Goal: Task Accomplishment & Management: Manage account settings

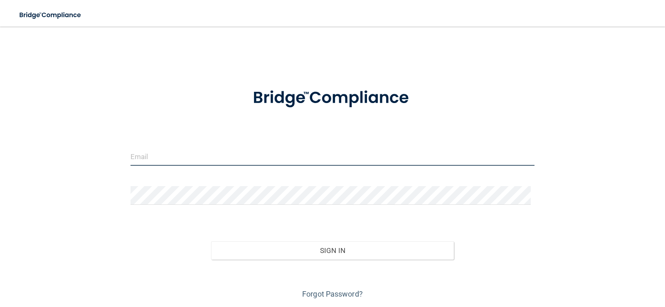
click at [227, 149] on input "email" at bounding box center [332, 156] width 404 height 19
type input "[PERSON_NAME][EMAIL_ADDRESS][DOMAIN_NAME]"
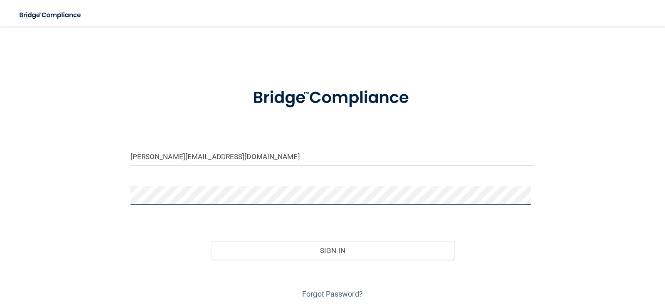
click at [211, 241] on button "Sign In" at bounding box center [332, 250] width 243 height 18
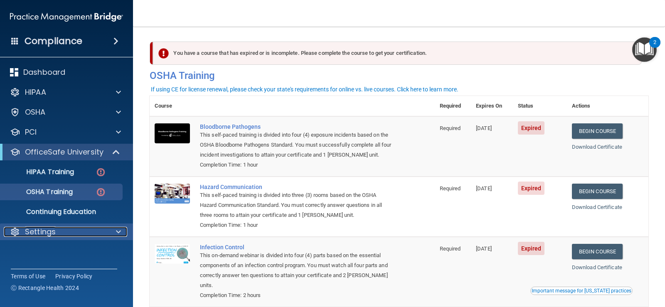
click at [40, 228] on p "Settings" at bounding box center [40, 232] width 31 height 10
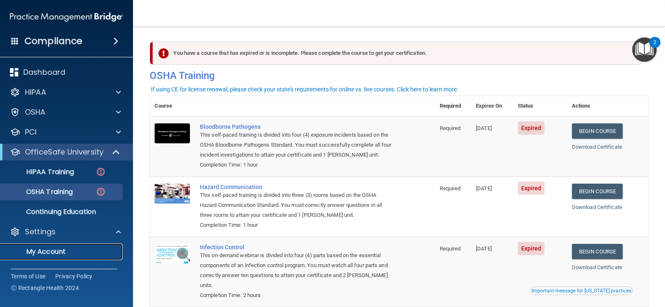
click at [38, 250] on p "My Account" at bounding box center [61, 252] width 113 height 8
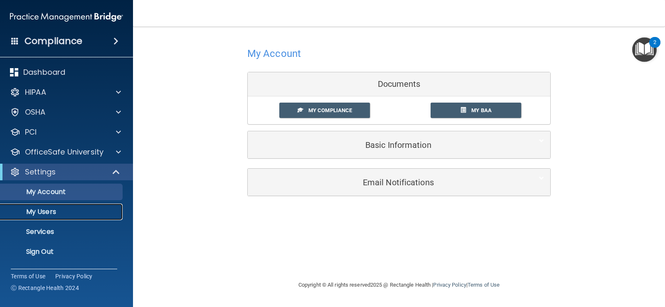
click at [37, 216] on p "My Users" at bounding box center [61, 212] width 113 height 8
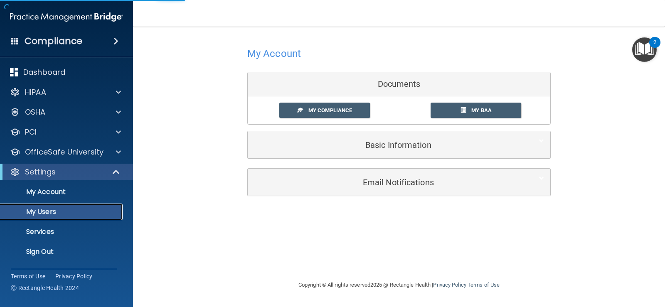
select select "20"
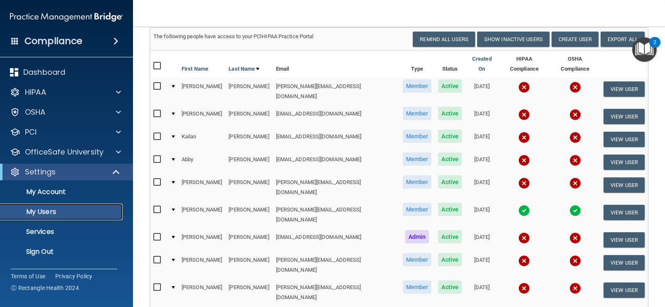
scroll to position [42, 0]
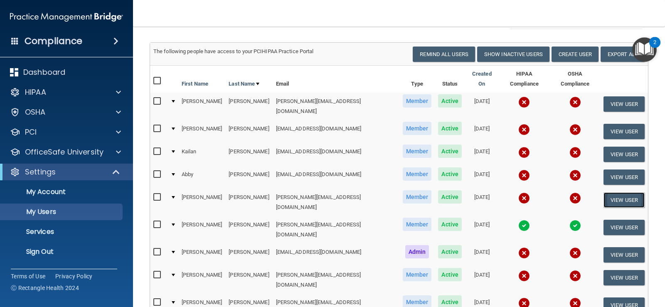
click at [620, 192] on button "View User" at bounding box center [623, 199] width 41 height 15
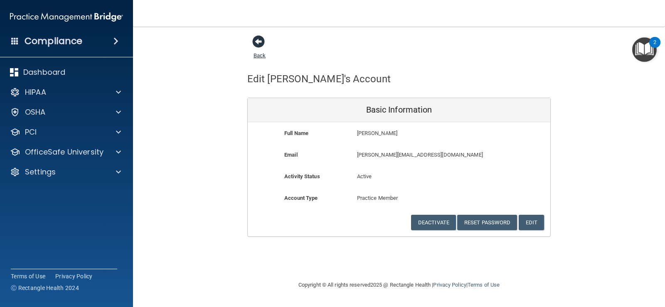
click at [258, 39] on span at bounding box center [258, 41] width 12 height 12
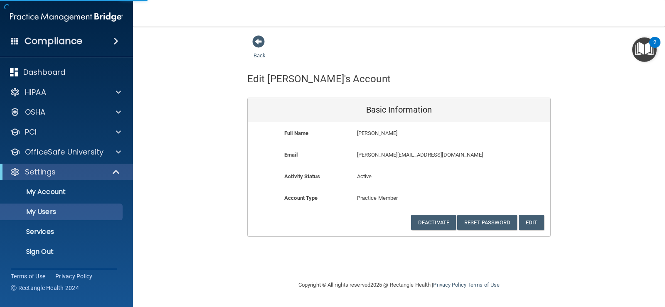
select select "20"
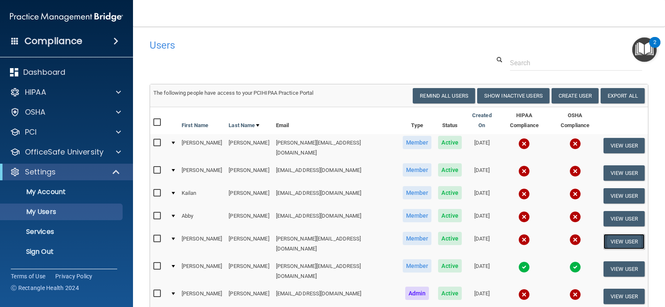
click at [616, 234] on button "View User" at bounding box center [623, 241] width 41 height 15
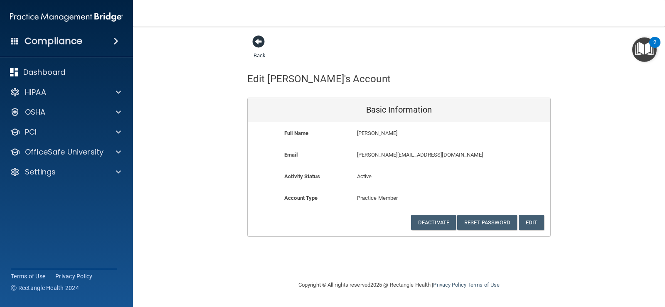
click at [259, 38] on span at bounding box center [258, 41] width 12 height 12
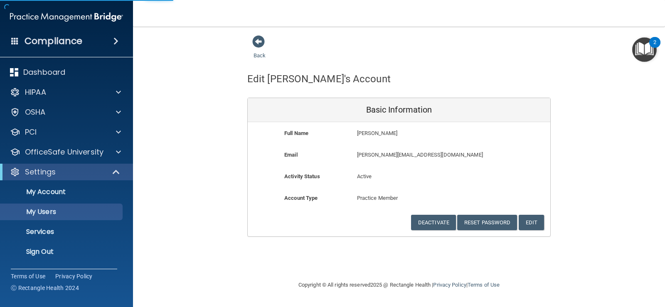
select select "20"
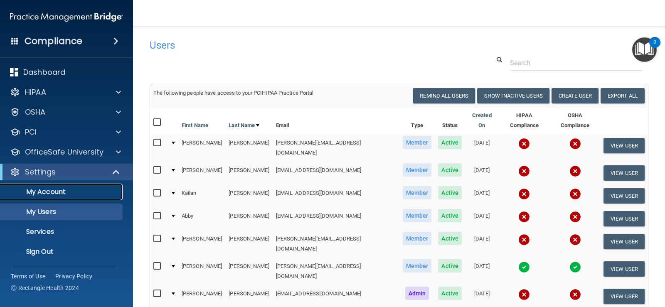
click at [39, 194] on p "My Account" at bounding box center [61, 192] width 113 height 8
